Goal: Information Seeking & Learning: Learn about a topic

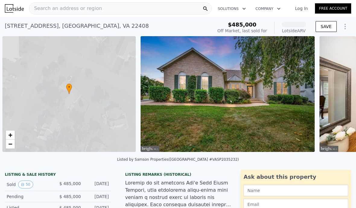
scroll to position [0, 2]
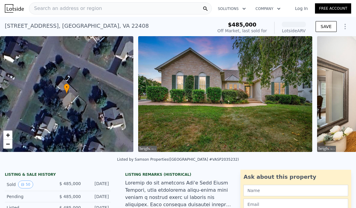
click at [77, 6] on span "Search an address or region" at bounding box center [65, 8] width 73 height 7
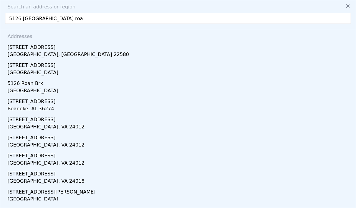
type input "5126 Macedonia road"
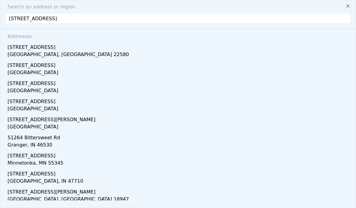
click at [34, 51] on div "Caroline County, VA 22580" at bounding box center [179, 55] width 343 height 8
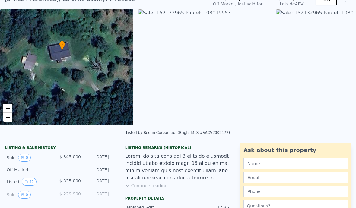
scroll to position [36, 0]
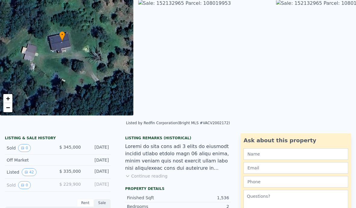
click at [25, 172] on icon "View historical data" at bounding box center [26, 172] width 2 height 2
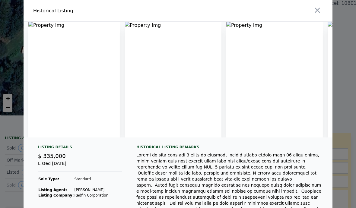
scroll to position [0, 0]
click at [316, 14] on icon "button" at bounding box center [317, 10] width 8 height 8
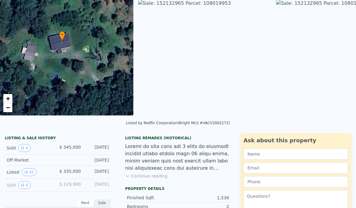
click at [31, 169] on button "42" at bounding box center [29, 172] width 15 height 8
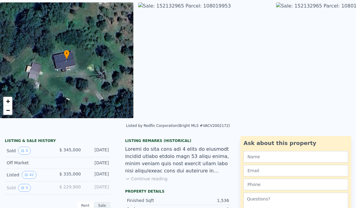
scroll to position [35, 0]
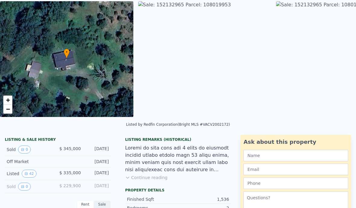
click at [30, 175] on button "42" at bounding box center [29, 174] width 15 height 8
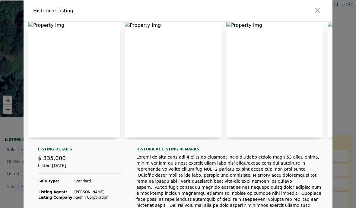
click at [61, 101] on img at bounding box center [74, 80] width 92 height 116
click at [75, 101] on img at bounding box center [74, 80] width 92 height 116
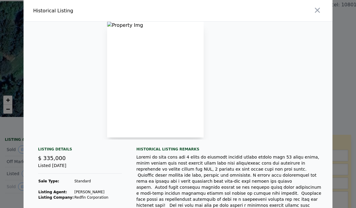
scroll to position [0, 0]
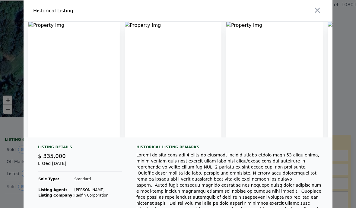
click at [70, 99] on img at bounding box center [74, 80] width 92 height 116
click at [75, 100] on img at bounding box center [74, 80] width 92 height 116
click at [217, 94] on img at bounding box center [173, 80] width 96 height 116
click at [217, 90] on img at bounding box center [173, 80] width 96 height 116
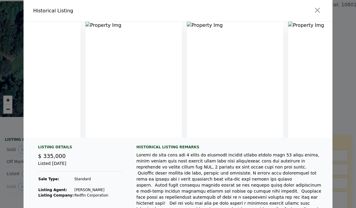
scroll to position [0, 403]
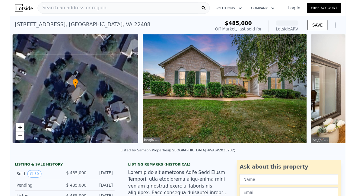
scroll to position [0, 2]
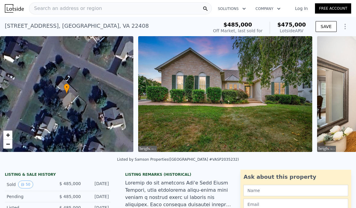
click at [45, 13] on div "Search an address or region" at bounding box center [65, 8] width 73 height 11
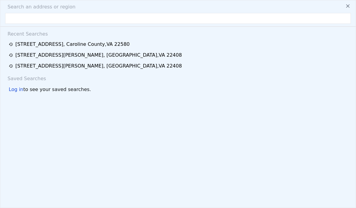
click at [28, 47] on div "5126 Macedonia Rd , Caroline County , VA 22580" at bounding box center [72, 44] width 114 height 7
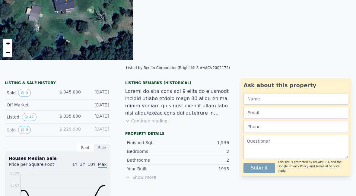
scroll to position [92, 0]
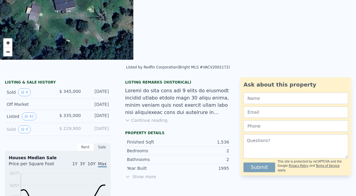
click at [28, 115] on button "42" at bounding box center [29, 116] width 15 height 8
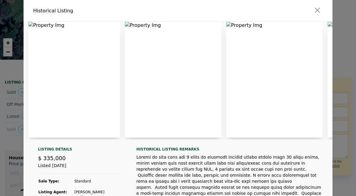
click at [84, 82] on img at bounding box center [74, 80] width 92 height 116
click at [87, 81] on img at bounding box center [74, 80] width 92 height 116
click at [203, 89] on img at bounding box center [173, 80] width 96 height 116
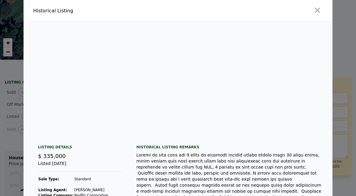
scroll to position [0, 4765]
click at [322, 8] on button "button" at bounding box center [317, 10] width 11 height 11
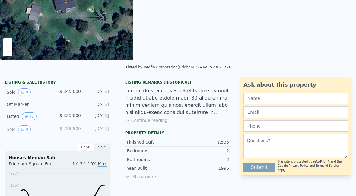
click at [23, 93] on icon "View historical data" at bounding box center [23, 92] width 4 height 4
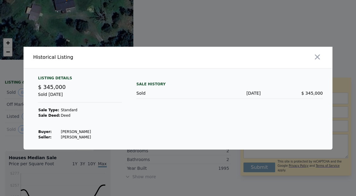
click at [322, 62] on button "button" at bounding box center [317, 57] width 11 height 11
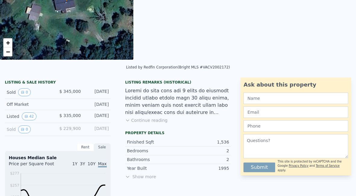
click at [29, 117] on button "42" at bounding box center [29, 116] width 15 height 8
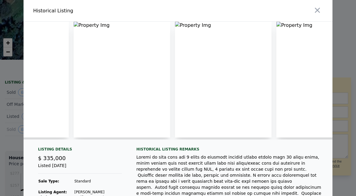
scroll to position [0, 61]
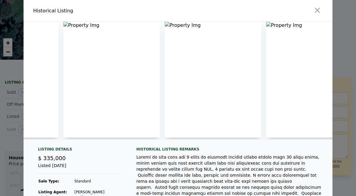
click at [322, 12] on button "button" at bounding box center [317, 10] width 11 height 11
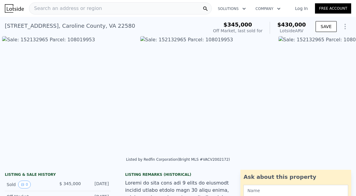
scroll to position [0, 552]
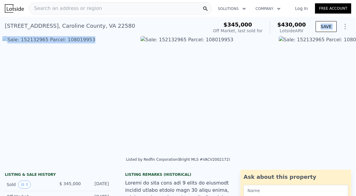
click at [293, 73] on img at bounding box center [345, 94] width 133 height 116
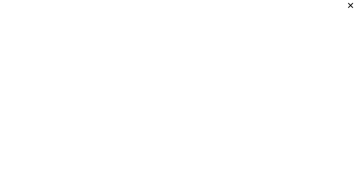
scroll to position [0, 0]
click at [350, 13] on div at bounding box center [178, 51] width 356 height 78
click at [348, 6] on icon at bounding box center [350, 5] width 8 height 8
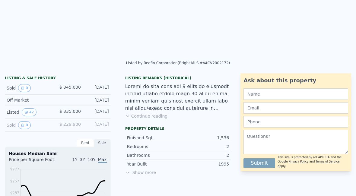
scroll to position [97, 0]
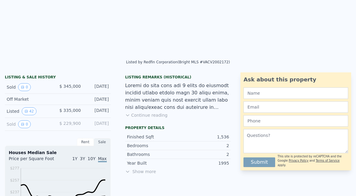
click at [12, 90] on div "Sold 0" at bounding box center [30, 87] width 46 height 8
click at [27, 90] on button "0" at bounding box center [24, 87] width 13 height 8
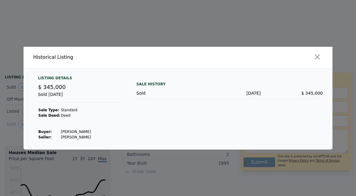
scroll to position [38, 0]
click at [316, 53] on icon "button" at bounding box center [317, 57] width 8 height 8
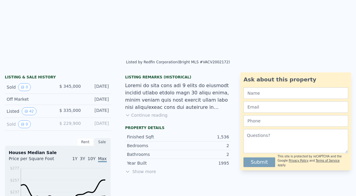
click at [33, 110] on button "42" at bounding box center [29, 111] width 15 height 8
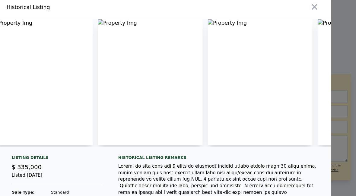
scroll to position [0, 6]
click at [313, 6] on icon "button" at bounding box center [317, 10] width 8 height 8
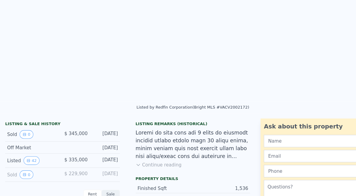
scroll to position [4, 0]
click at [142, 144] on div at bounding box center [178, 133] width 106 height 29
click at [151, 146] on div at bounding box center [178, 133] width 106 height 29
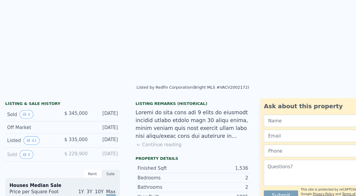
scroll to position [94, 0]
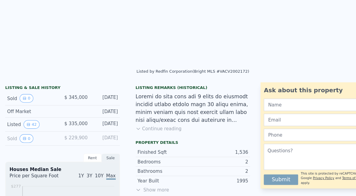
click at [133, 117] on button "Continue reading" at bounding box center [146, 119] width 43 height 6
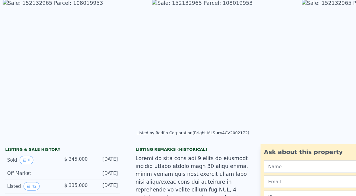
scroll to position [47, 0]
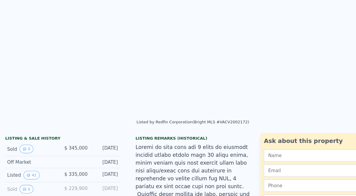
click at [29, 155] on div "Off Market Jun 28, 2022" at bounding box center [58, 149] width 106 height 11
click at [10, 155] on div "Listed 42 $ 335,000 Jun 24, 2022" at bounding box center [58, 161] width 106 height 13
click at [96, 158] on div "[DATE]" at bounding box center [97, 162] width 23 height 8
click at [84, 157] on div "Listed 42 $ 335,000 Jun 24, 2022" at bounding box center [58, 161] width 106 height 13
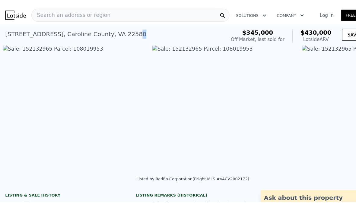
scroll to position [0, 0]
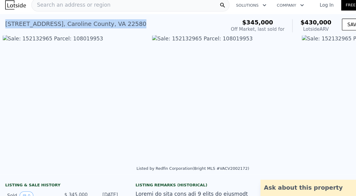
copy div "5126 Macedonia Rd , Caroline County , VA 22580"
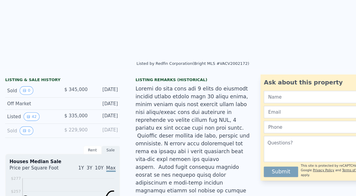
scroll to position [33, 0]
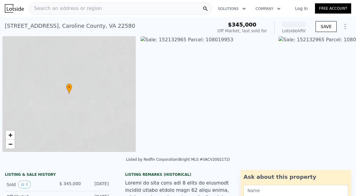
scroll to position [0, 2]
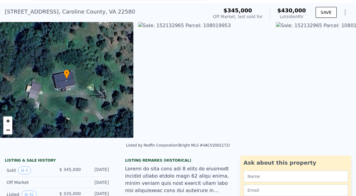
click at [332, 131] on img at bounding box center [342, 80] width 133 height 116
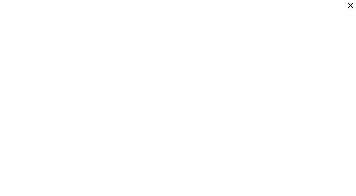
scroll to position [79, 0]
